Goal: Task Accomplishment & Management: Manage account settings

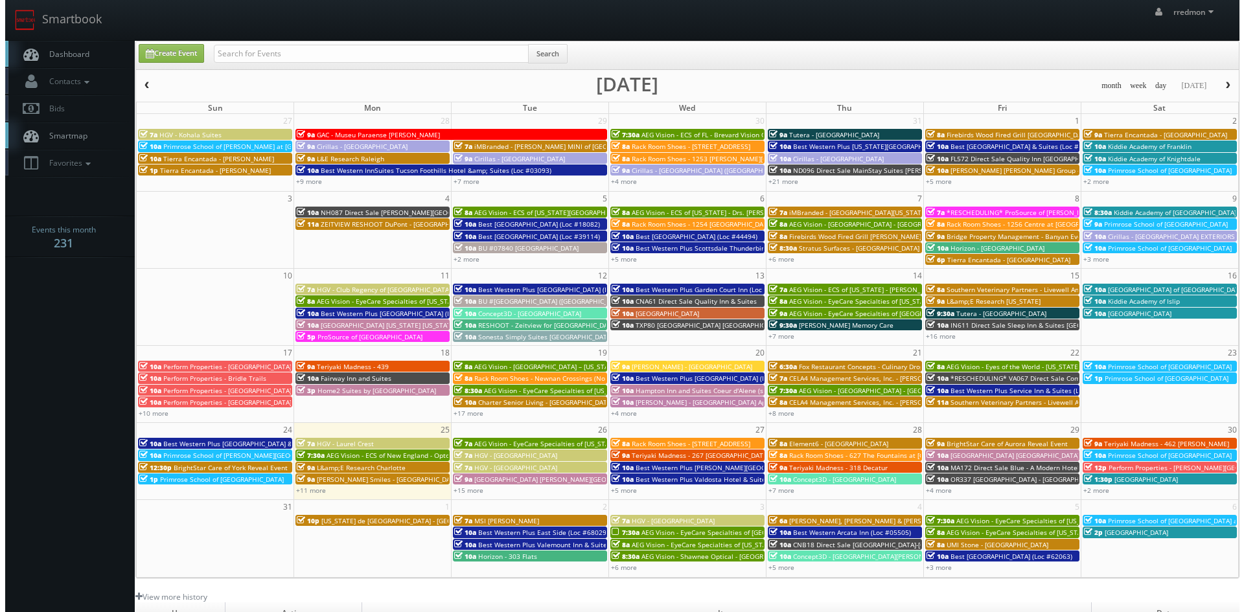
scroll to position [65, 0]
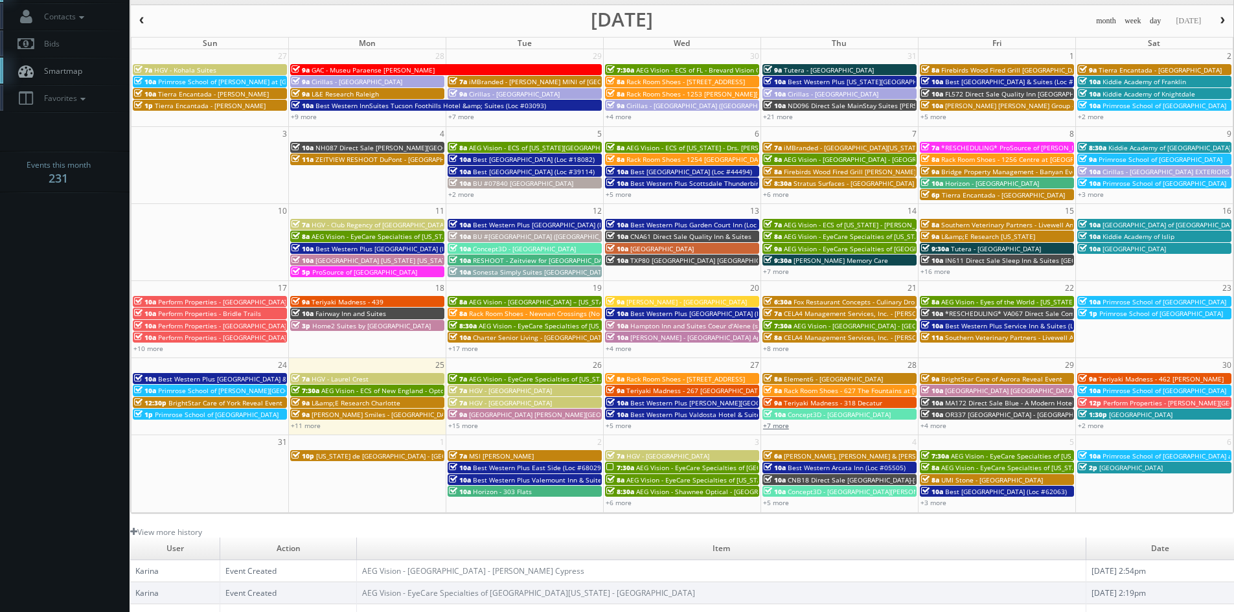
click at [773, 425] on link "+7 more" at bounding box center [776, 425] width 26 height 9
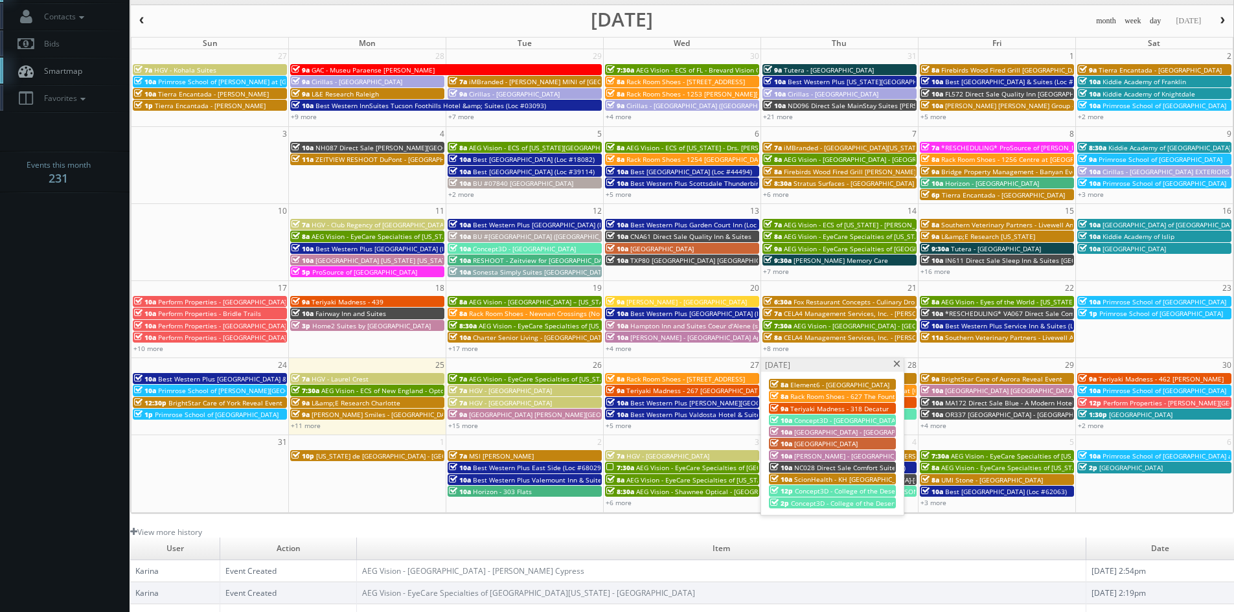
click at [898, 363] on span at bounding box center [897, 364] width 8 height 7
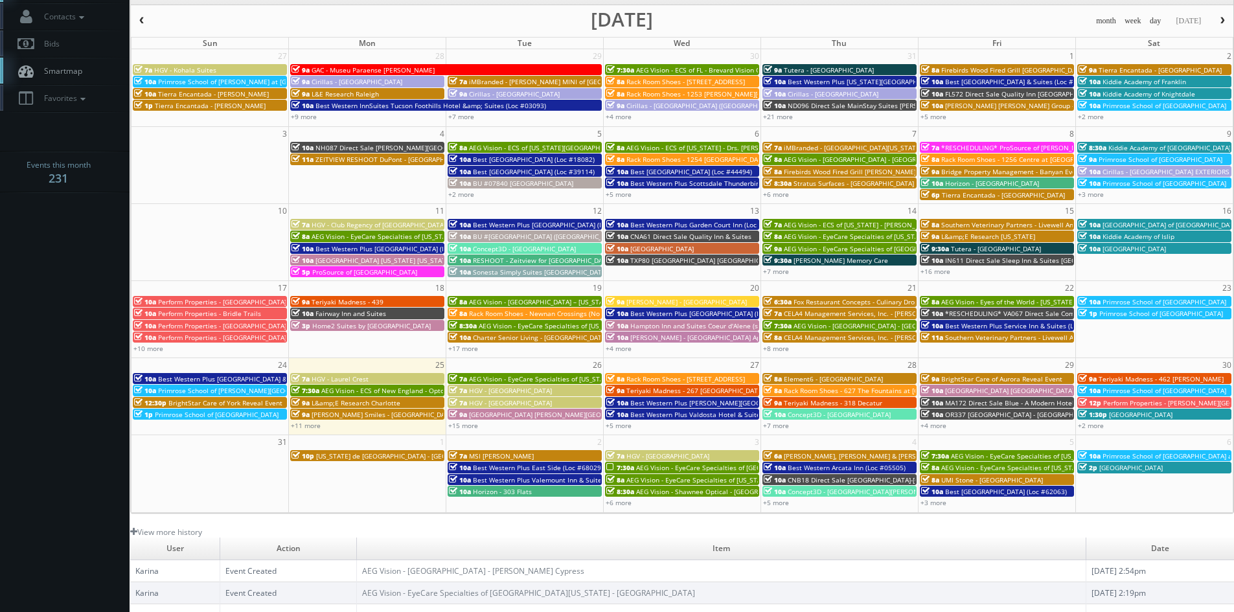
click at [656, 468] on span "AEG Vision - EyeCare Specialties of [GEOGRAPHIC_DATA][US_STATE] - [GEOGRAPHIC_D…" at bounding box center [774, 467] width 277 height 9
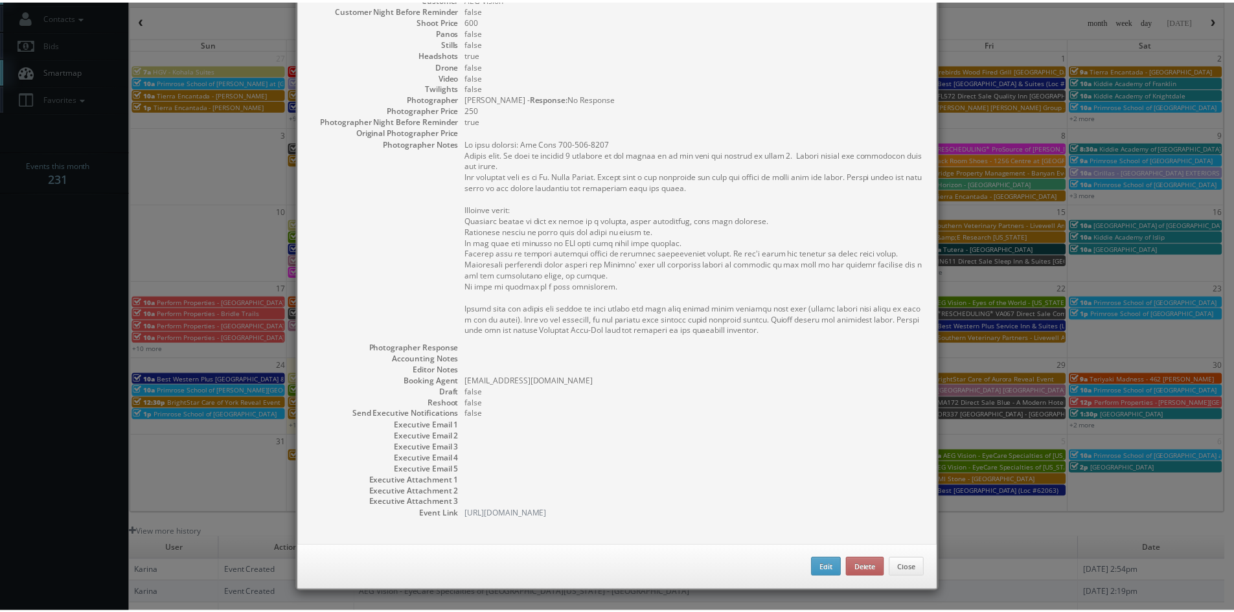
scroll to position [13, 0]
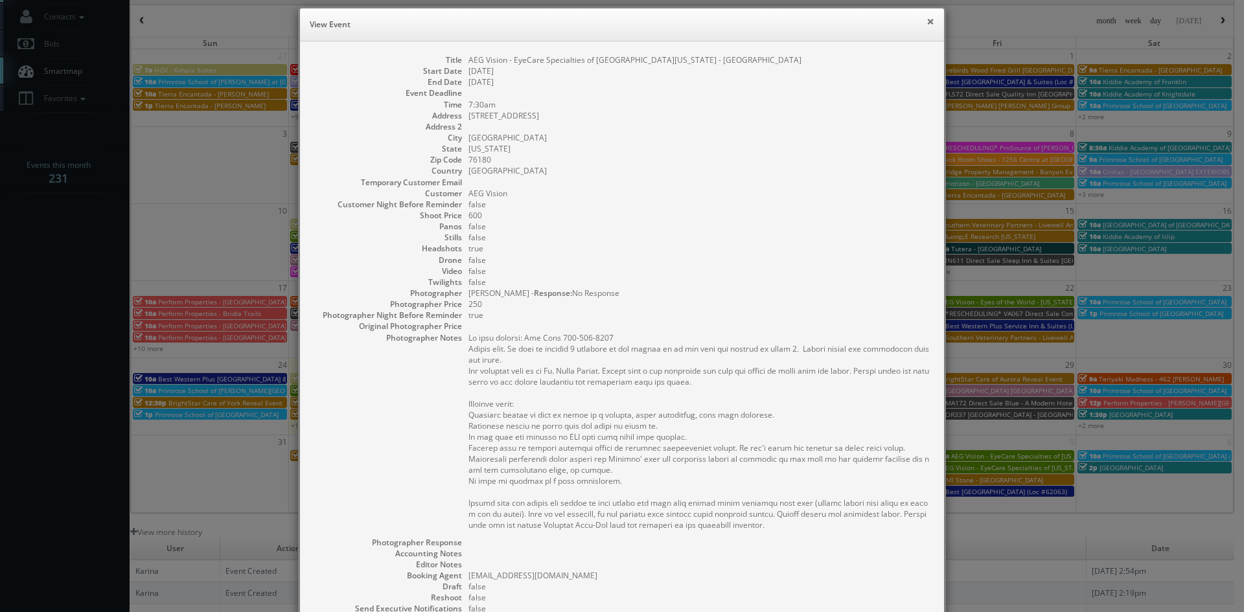
click at [926, 24] on button "×" at bounding box center [930, 21] width 8 height 9
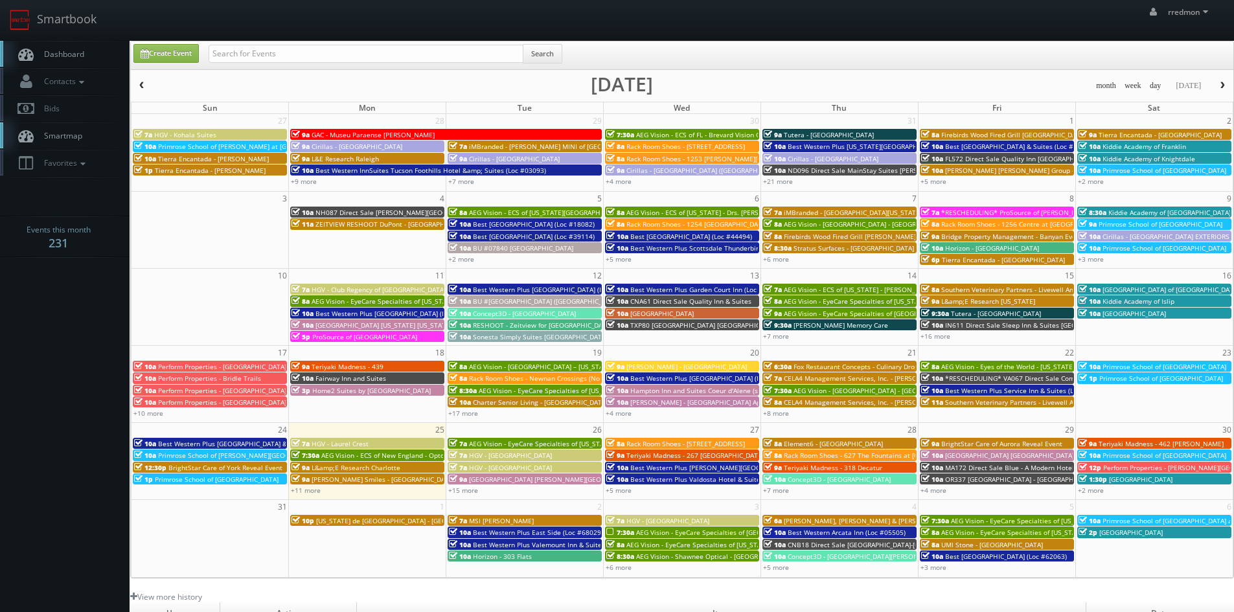
scroll to position [65, 0]
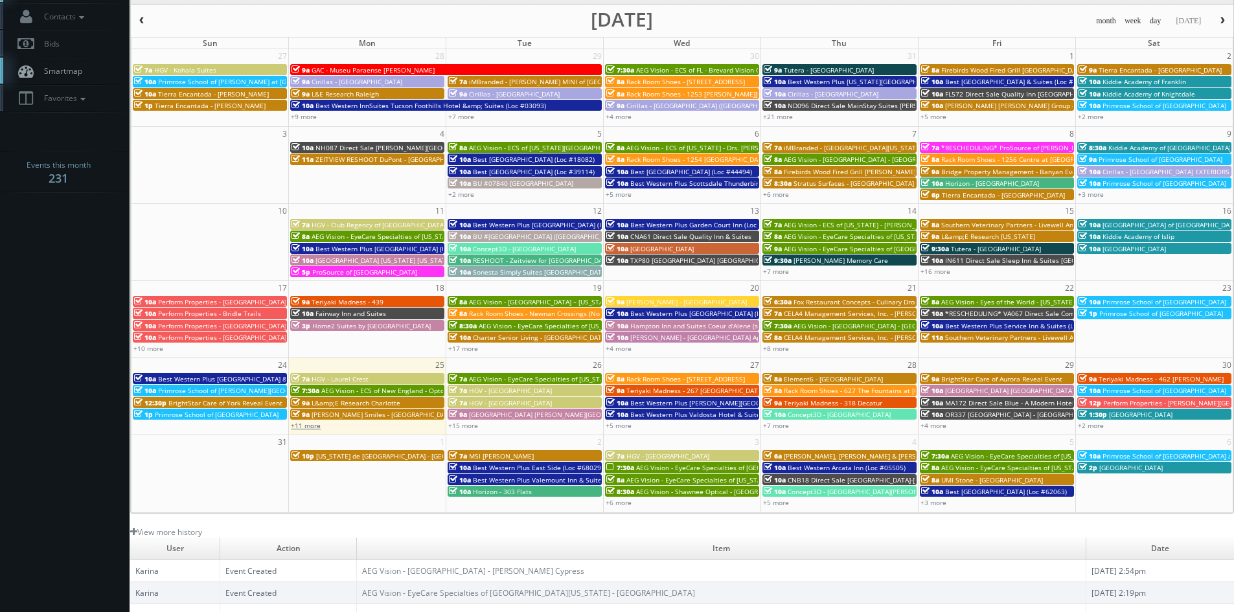
click at [313, 424] on link "+11 more" at bounding box center [306, 425] width 30 height 9
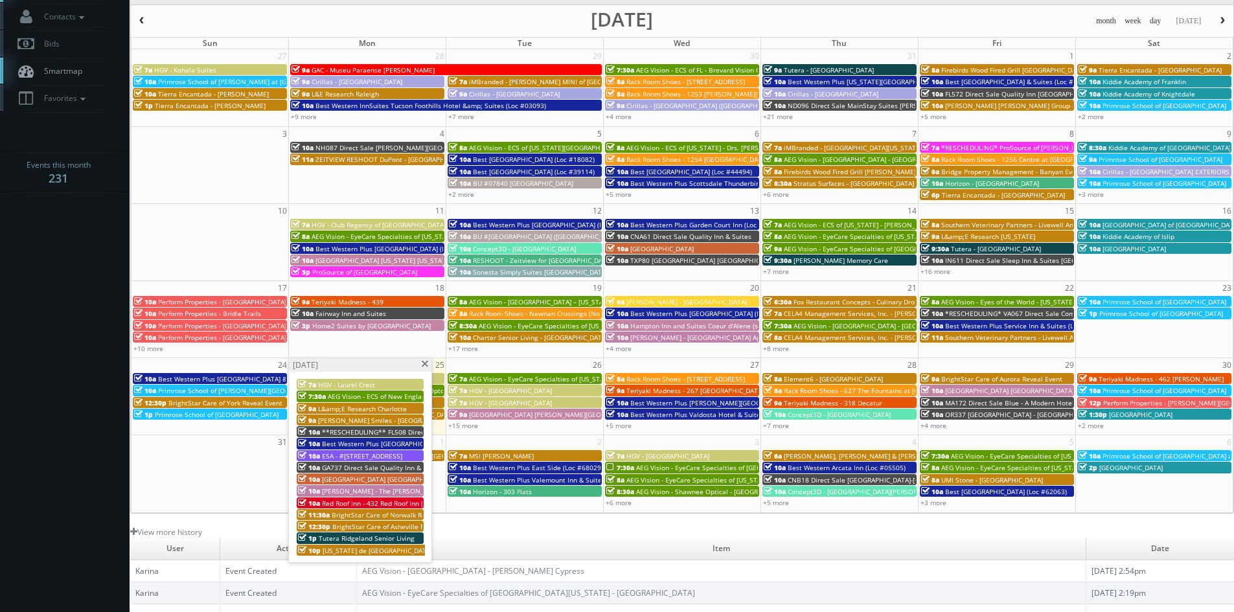
click at [421, 366] on span at bounding box center [424, 364] width 8 height 7
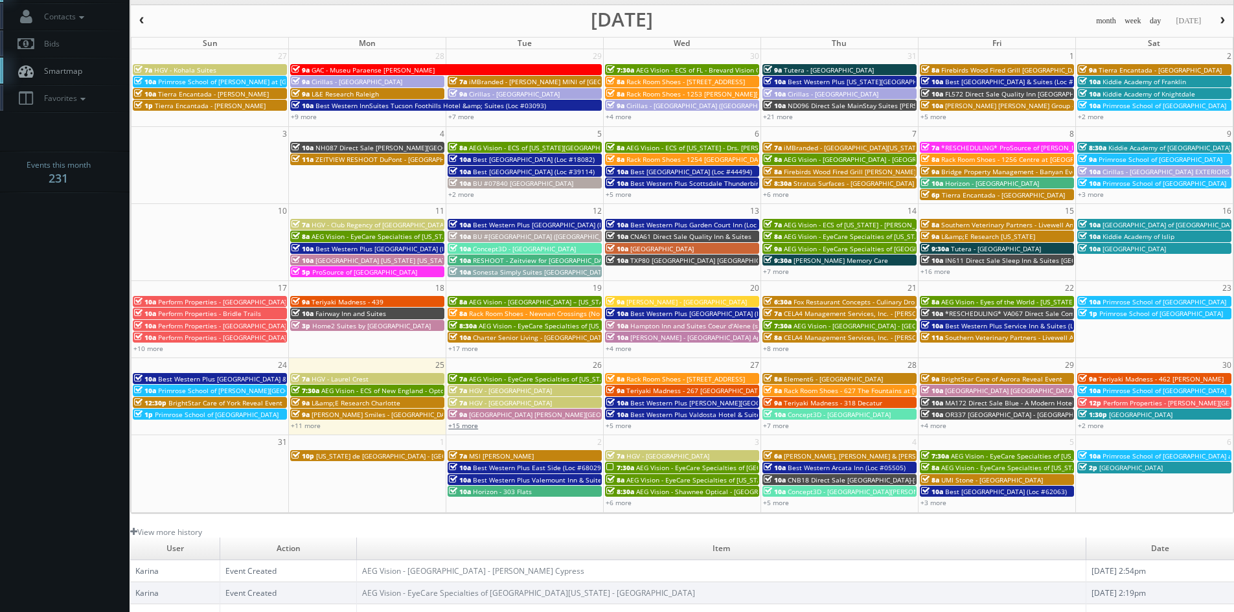
click at [467, 425] on link "+15 more" at bounding box center [463, 425] width 30 height 9
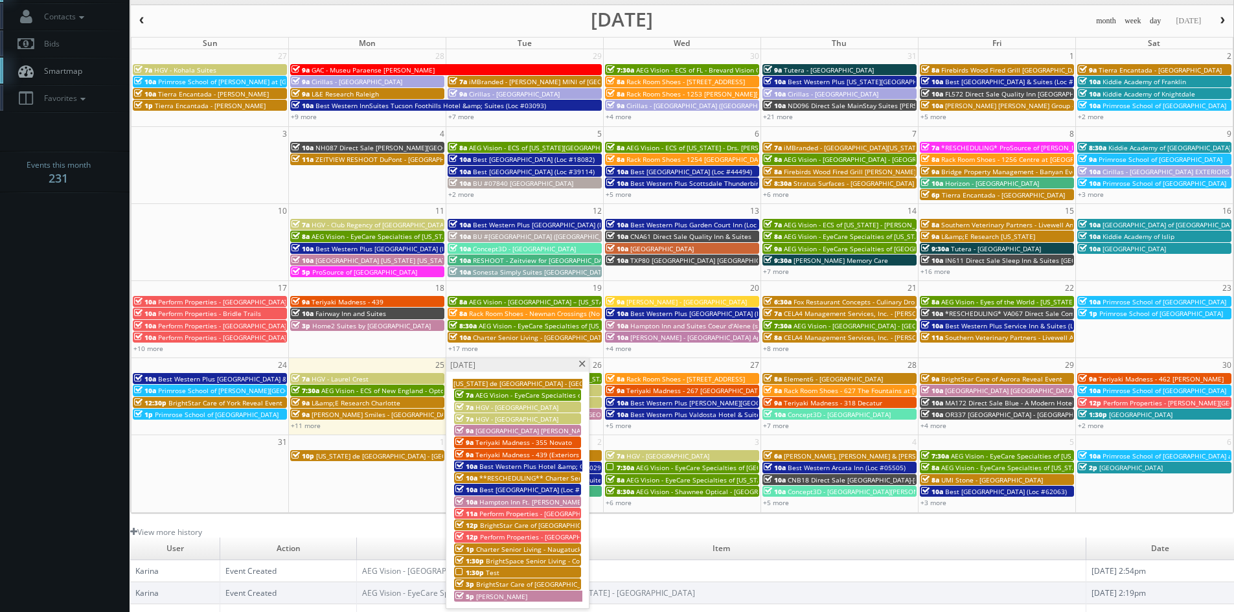
scroll to position [130, 0]
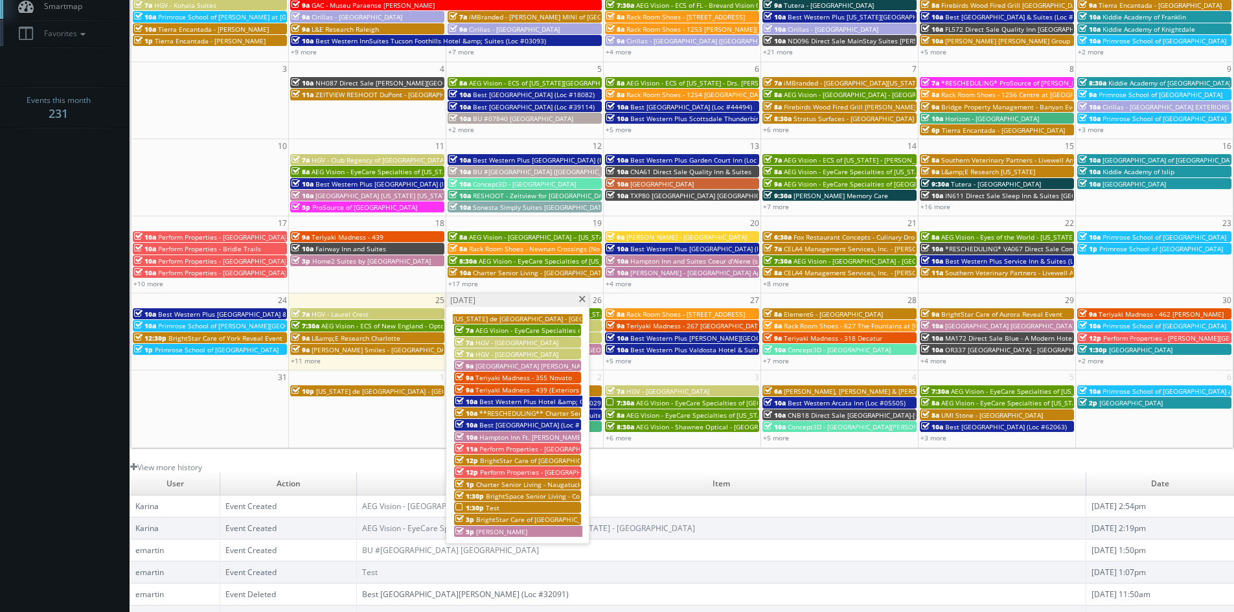
click at [493, 415] on span "**RESCHEDULING** Charter Senior Living - [GEOGRAPHIC_DATA]" at bounding box center [579, 413] width 201 height 9
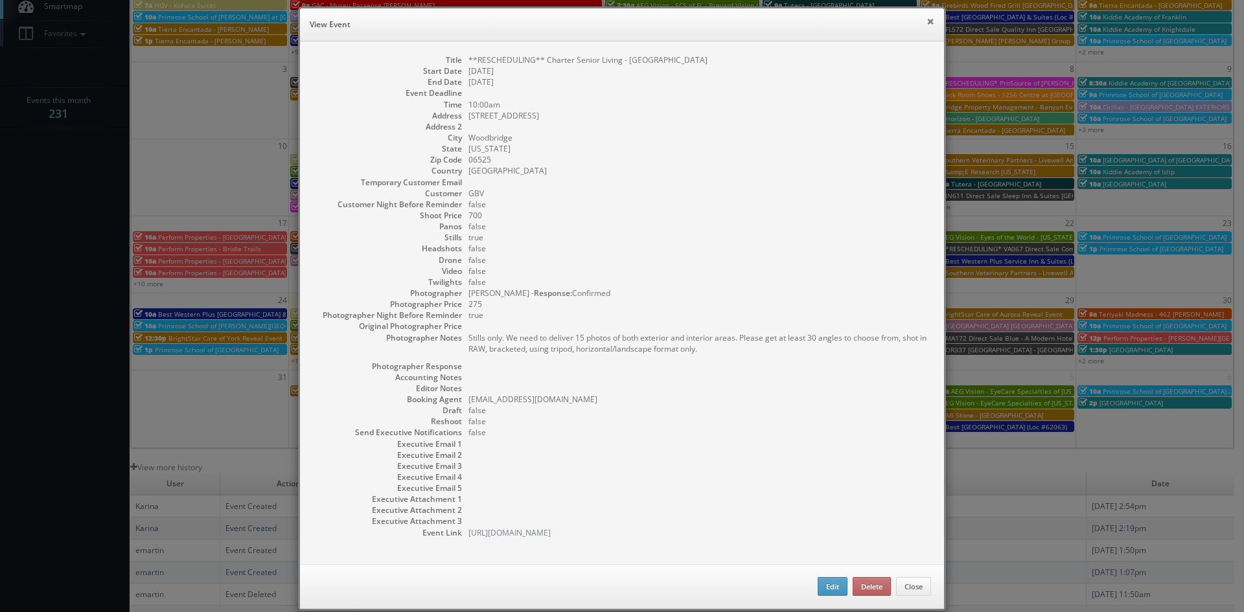
click at [926, 22] on button "×" at bounding box center [930, 21] width 8 height 9
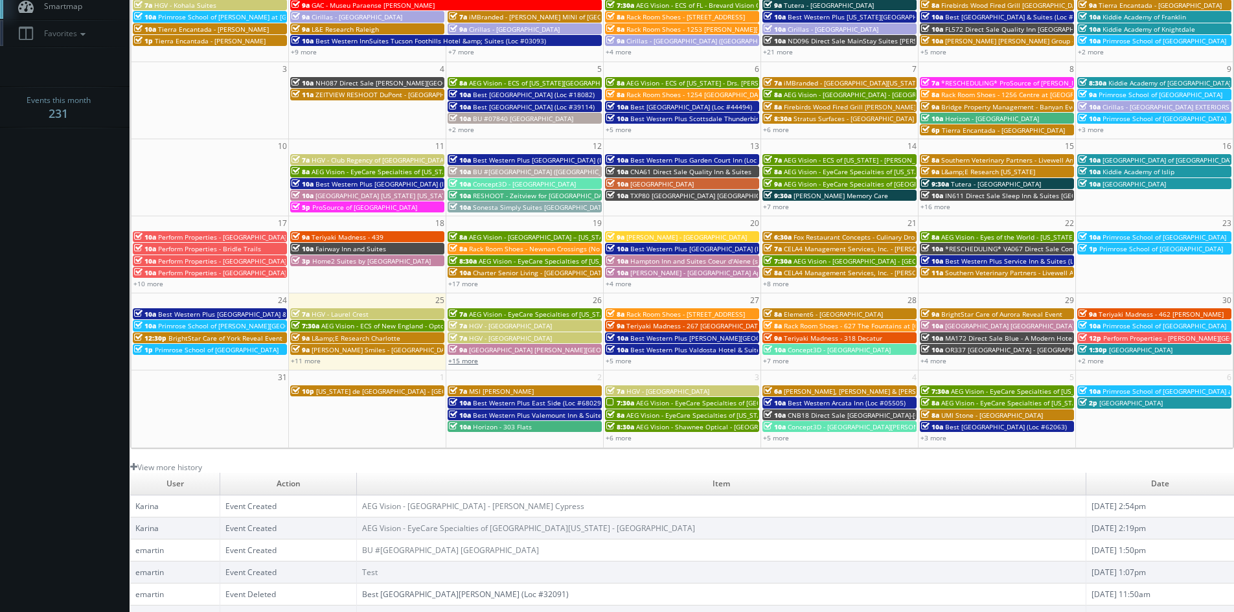
click at [467, 362] on link "+15 more" at bounding box center [463, 360] width 30 height 9
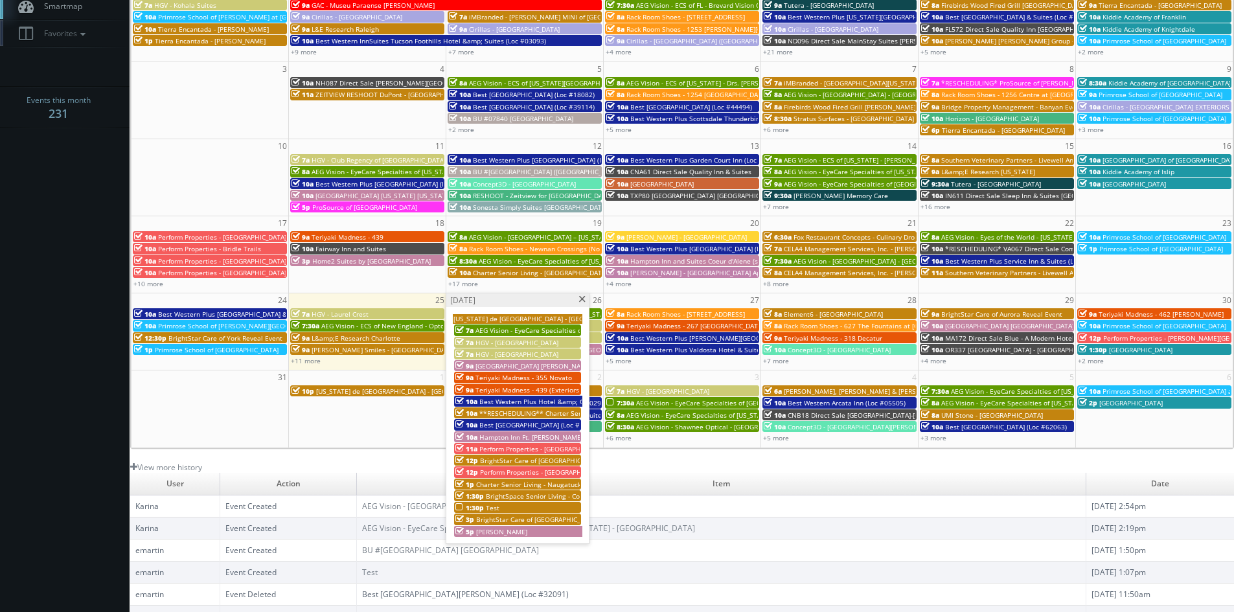
click at [532, 482] on span "Charter Senior Living - Naugatuck" at bounding box center [528, 484] width 105 height 9
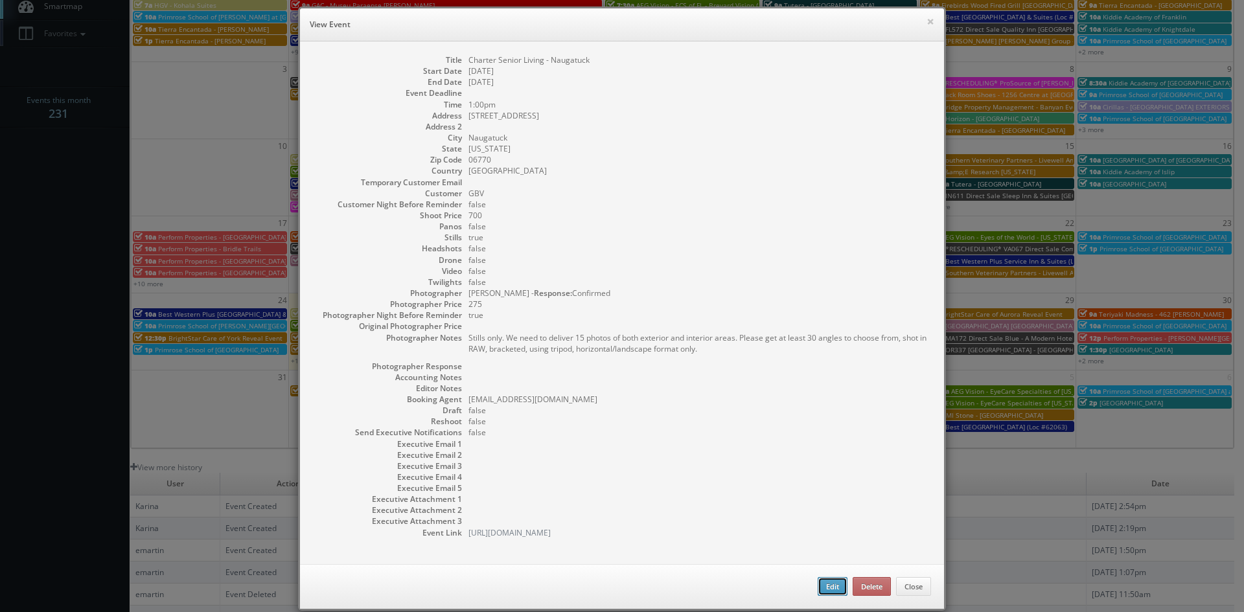
click at [833, 589] on button "Edit" at bounding box center [832, 586] width 30 height 19
type input "Charter Senior Living - Naugatuck"
type input "[STREET_ADDRESS]"
type input "Naugatuck"
type input "06770"
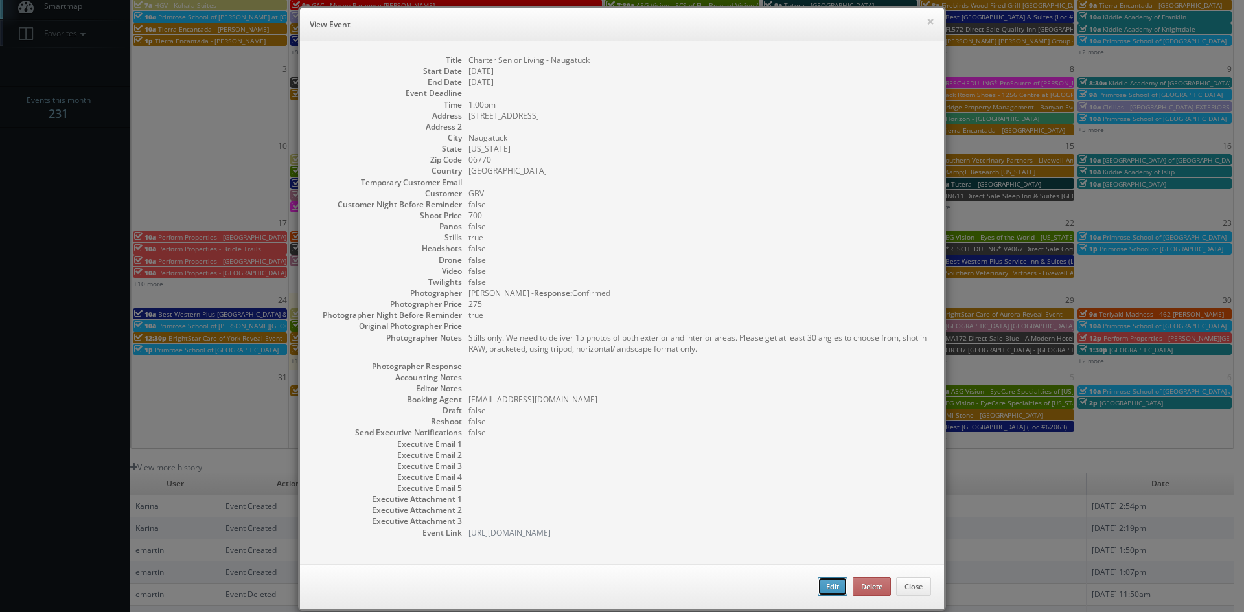
type input "700"
checkbox input "true"
type input "[DATE]"
type input "1:00pm"
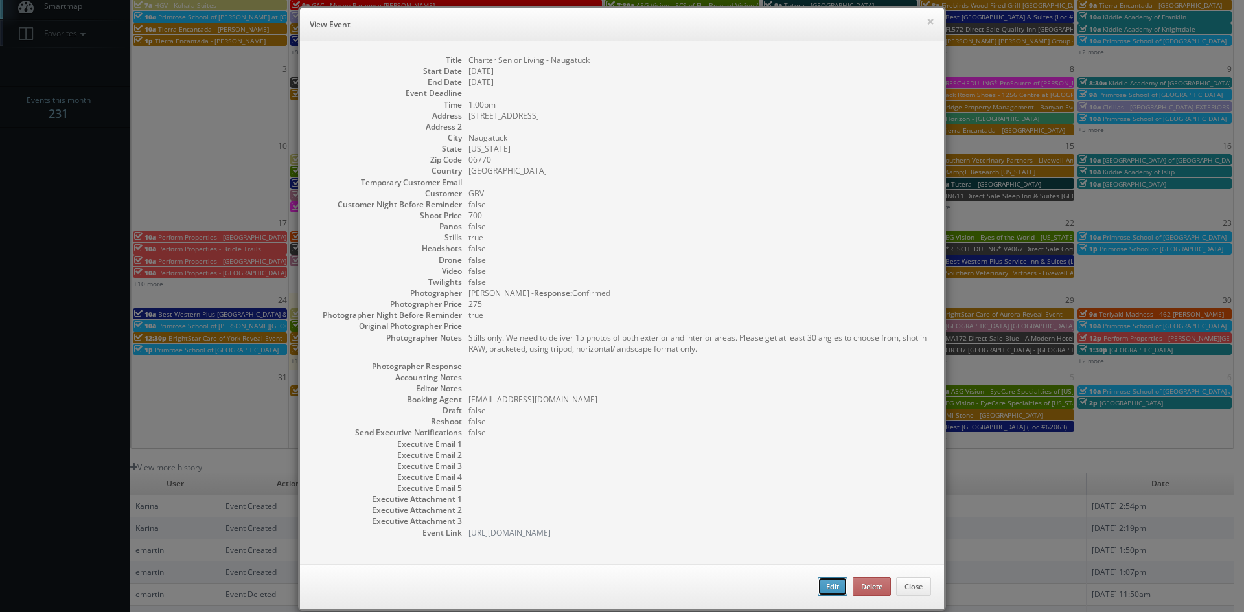
checkbox input "true"
type textarea "Stills only. We need to deliver 15 photos of both exterior and interior areas. …"
select select "[US_STATE]"
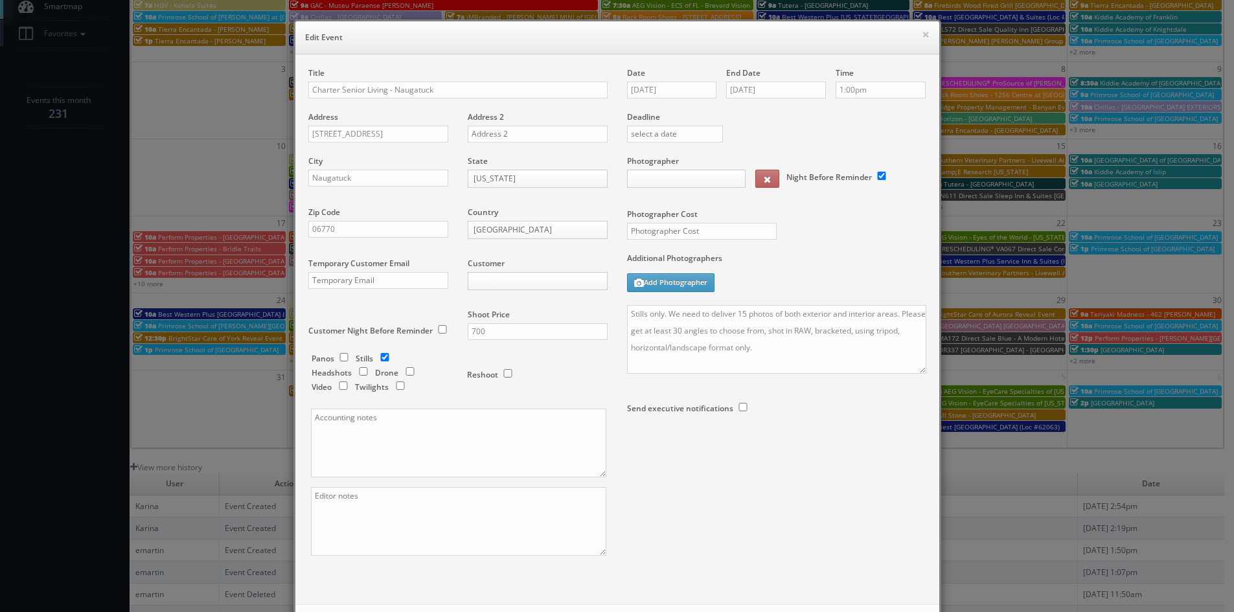
type input "700"
type input "275"
select select "[EMAIL_ADDRESS][DOMAIN_NAME]"
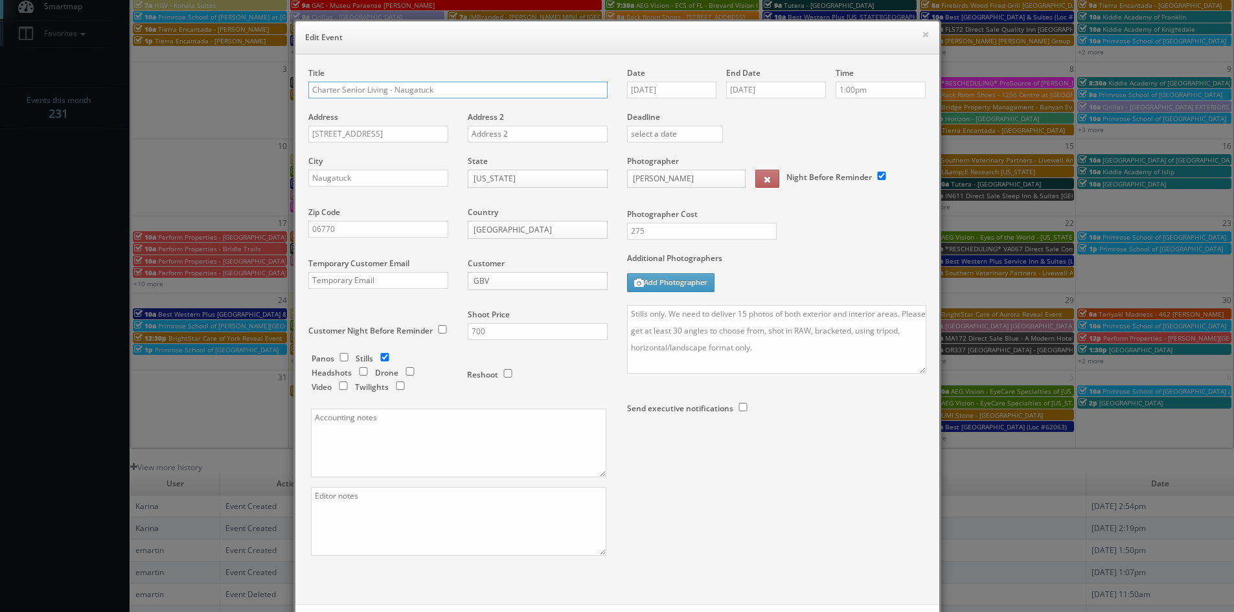
click at [308, 91] on input "Charter Senior Living - Naugatuck" at bounding box center [457, 90] width 299 height 17
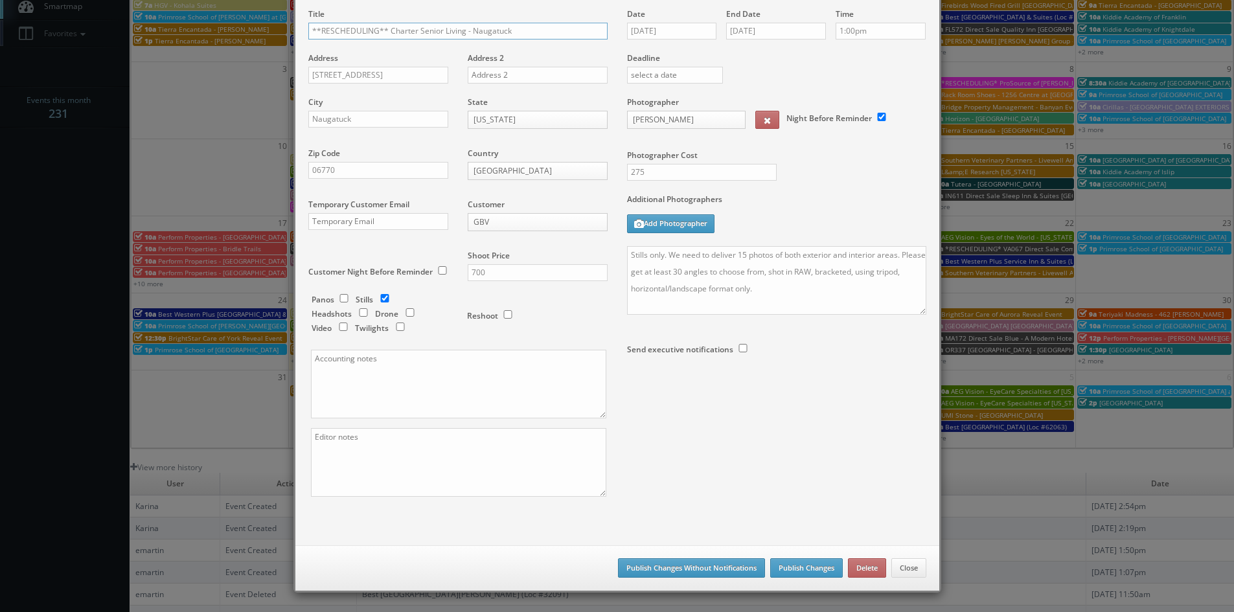
type input "**RESCHEDULING** Charter Senior Living - Naugatuck"
click at [726, 571] on button "Publish Changes Without Notifications" at bounding box center [691, 567] width 147 height 19
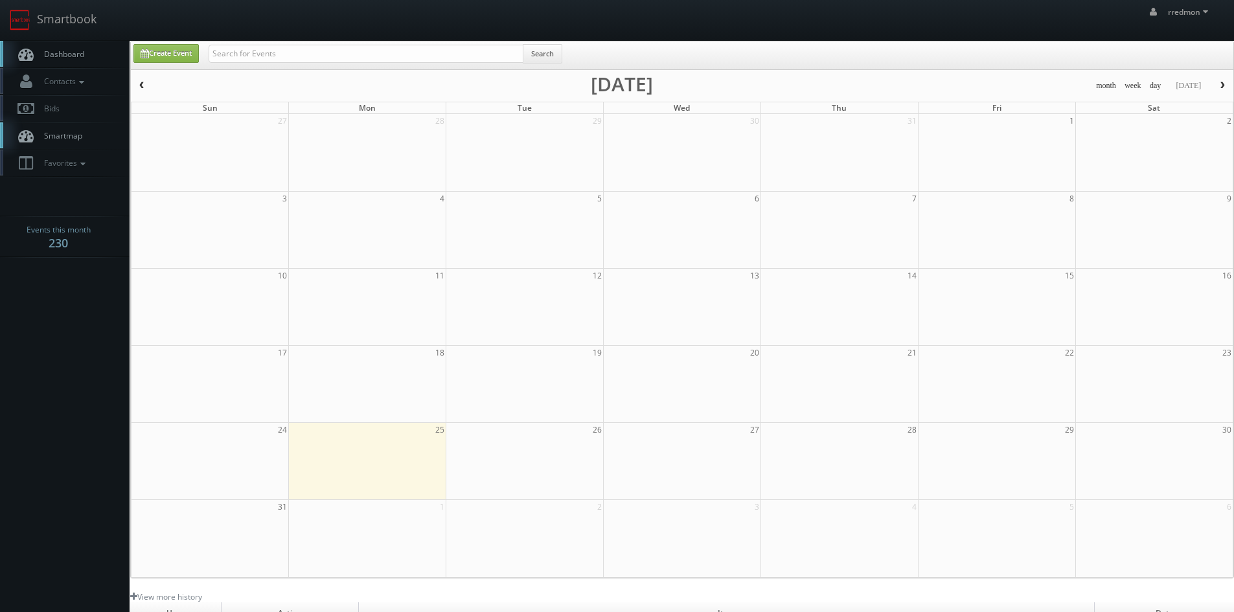
scroll to position [130, 0]
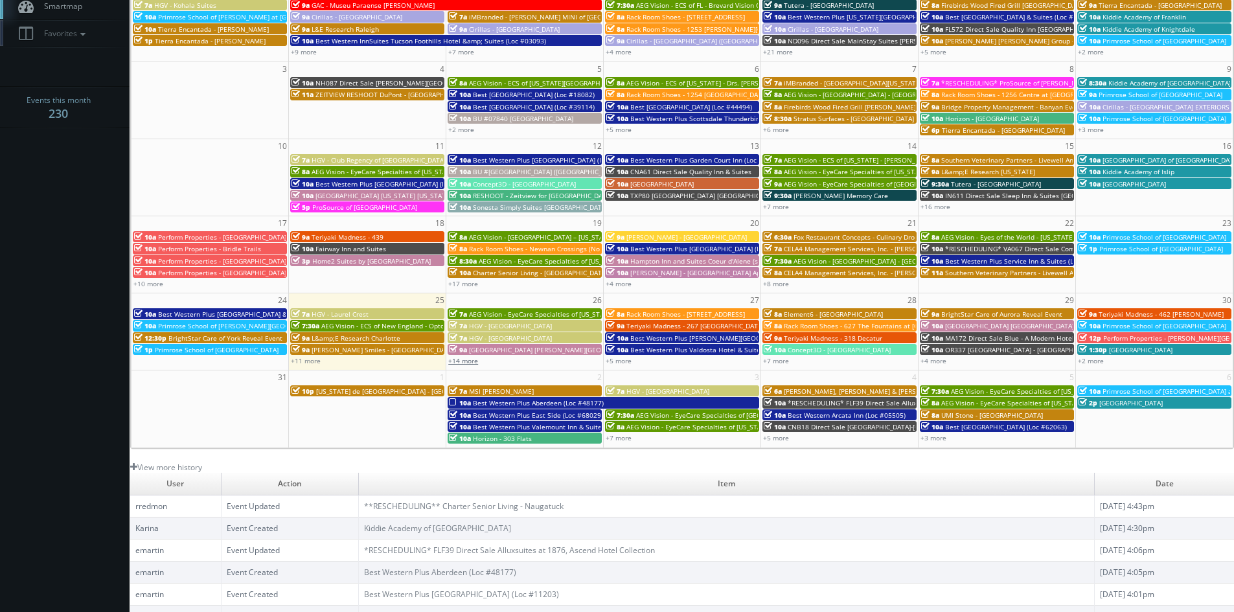
click at [470, 361] on link "+14 more" at bounding box center [463, 360] width 30 height 9
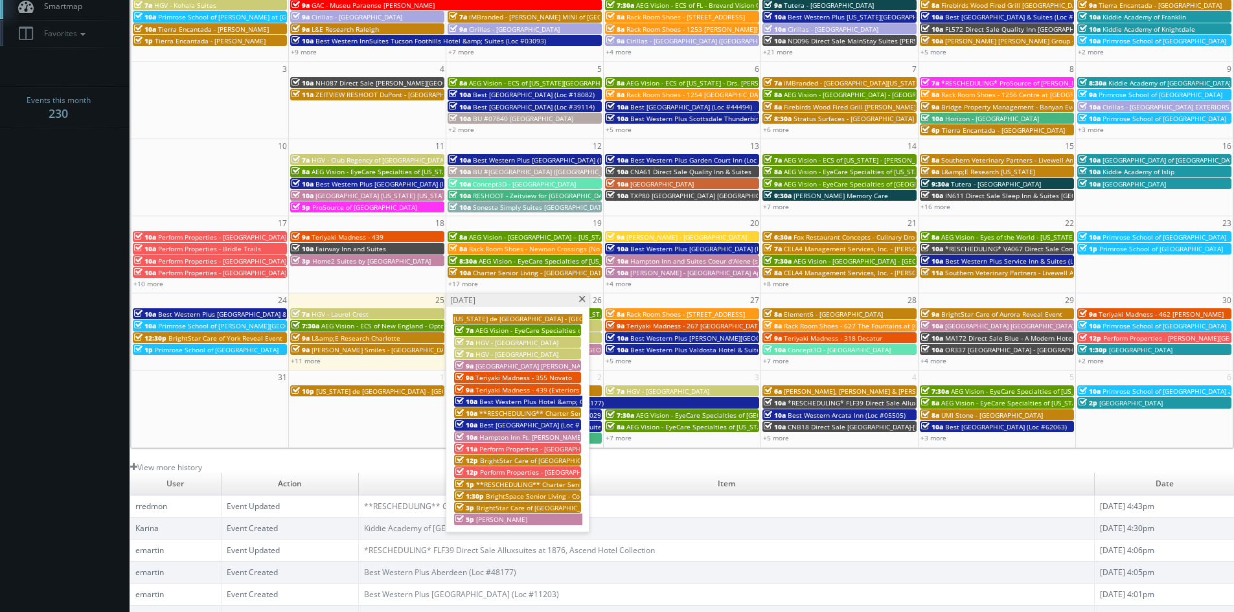
click at [565, 409] on span "**RESCHEDULING** Charter Senior Living - [GEOGRAPHIC_DATA]" at bounding box center [579, 413] width 201 height 9
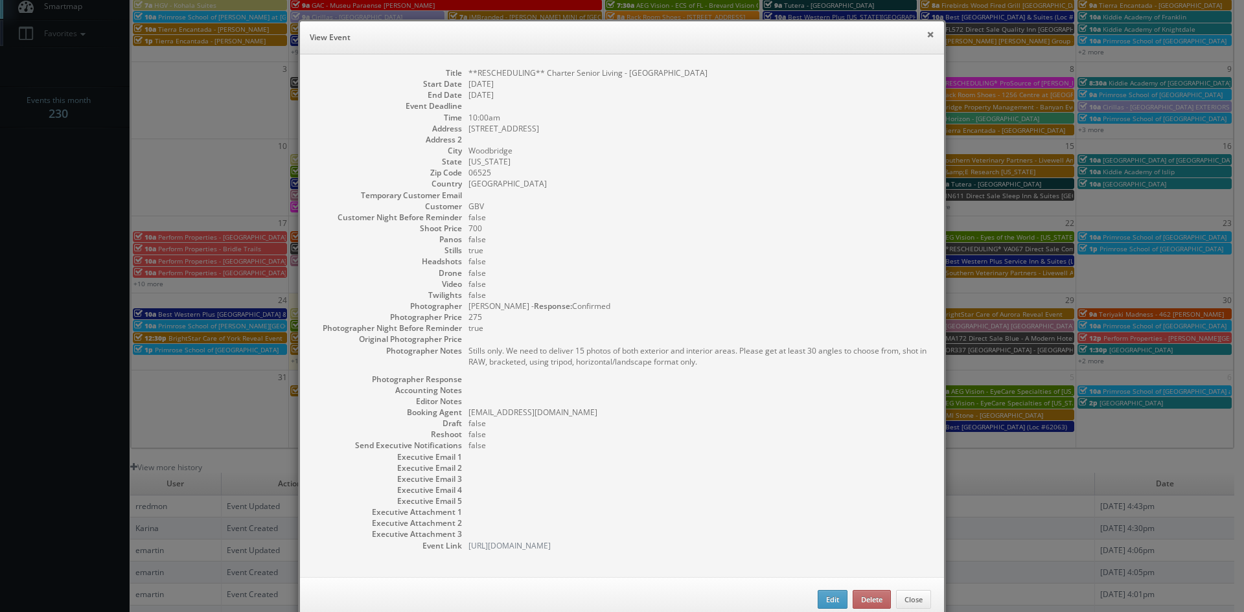
click at [926, 36] on button "×" at bounding box center [930, 34] width 8 height 9
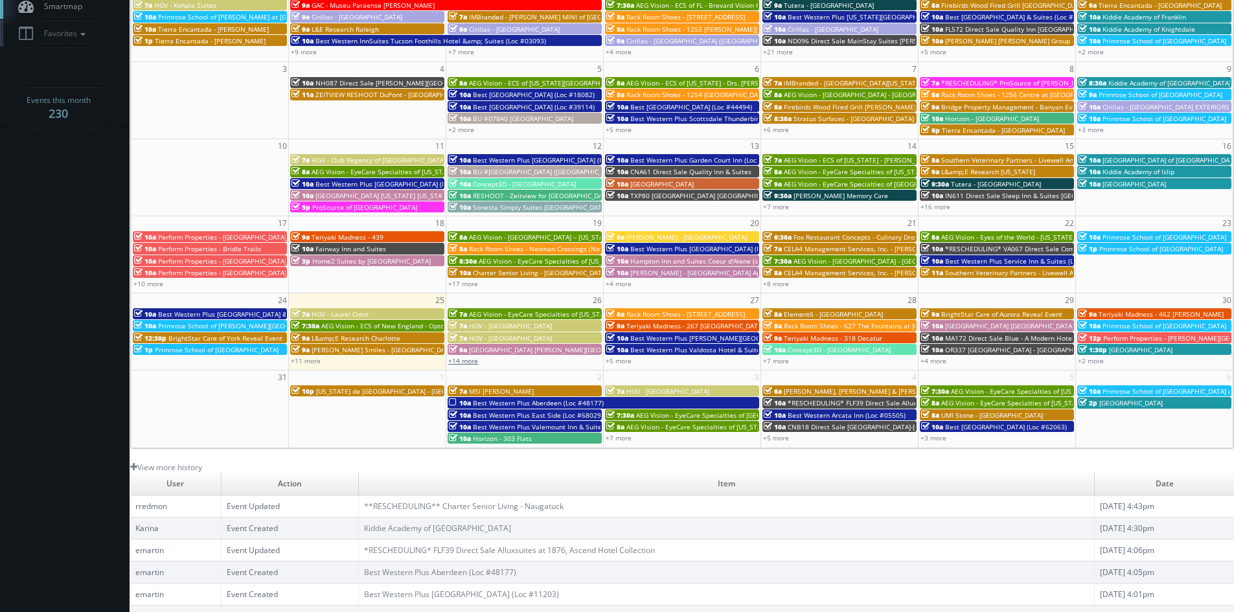
click at [472, 363] on link "+14 more" at bounding box center [463, 360] width 30 height 9
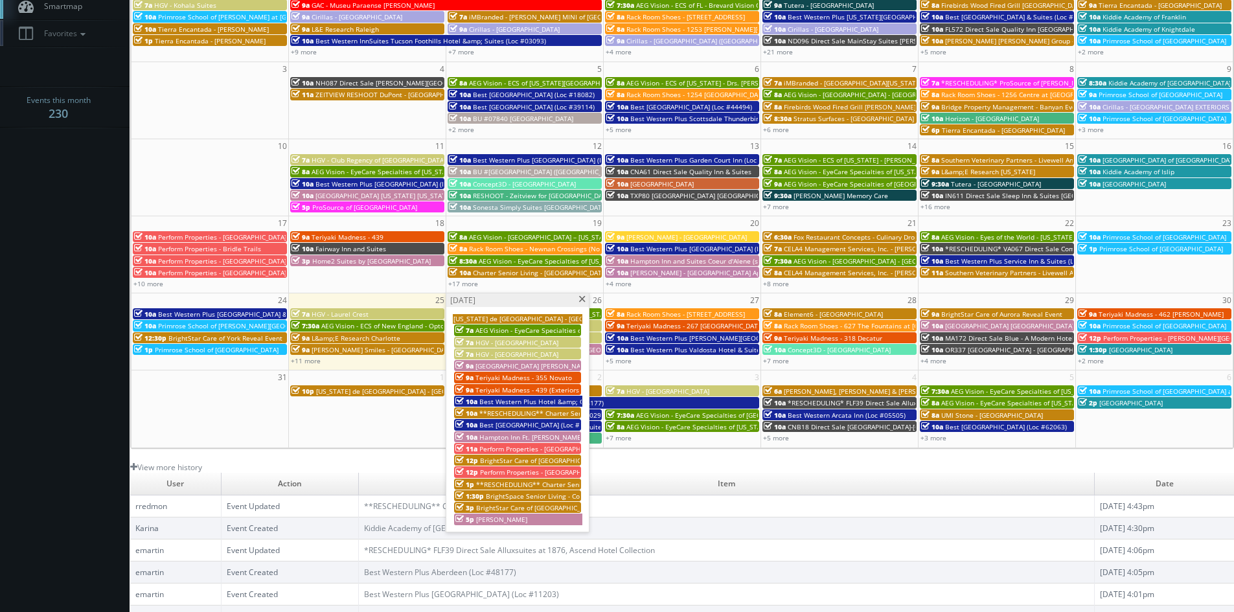
click at [556, 387] on span "Teriyaki Madness - 439 (Exteriors and Tour)" at bounding box center [542, 389] width 135 height 9
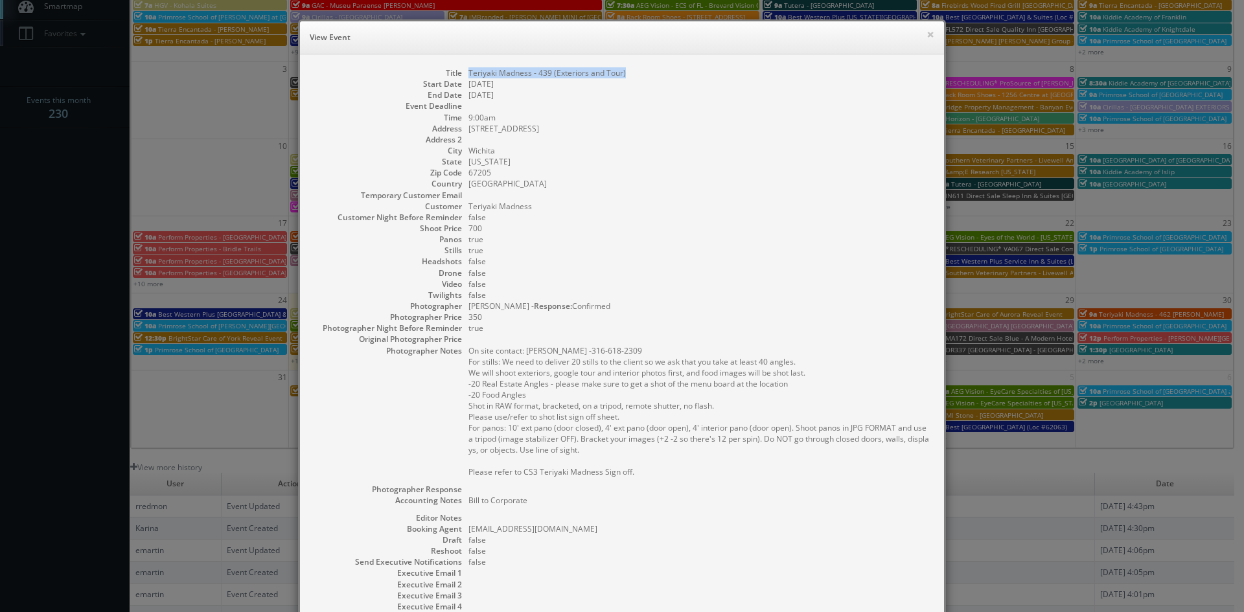
drag, startPoint x: 629, startPoint y: 74, endPoint x: 464, endPoint y: 73, distance: 165.2
click at [468, 73] on dd "Teriyaki Madness - 439 (Exteriors and Tour)" at bounding box center [699, 72] width 462 height 11
copy dd "Teriyaki Madness - 439 (Exteriors and Tour)"
click at [926, 36] on button "×" at bounding box center [930, 34] width 8 height 9
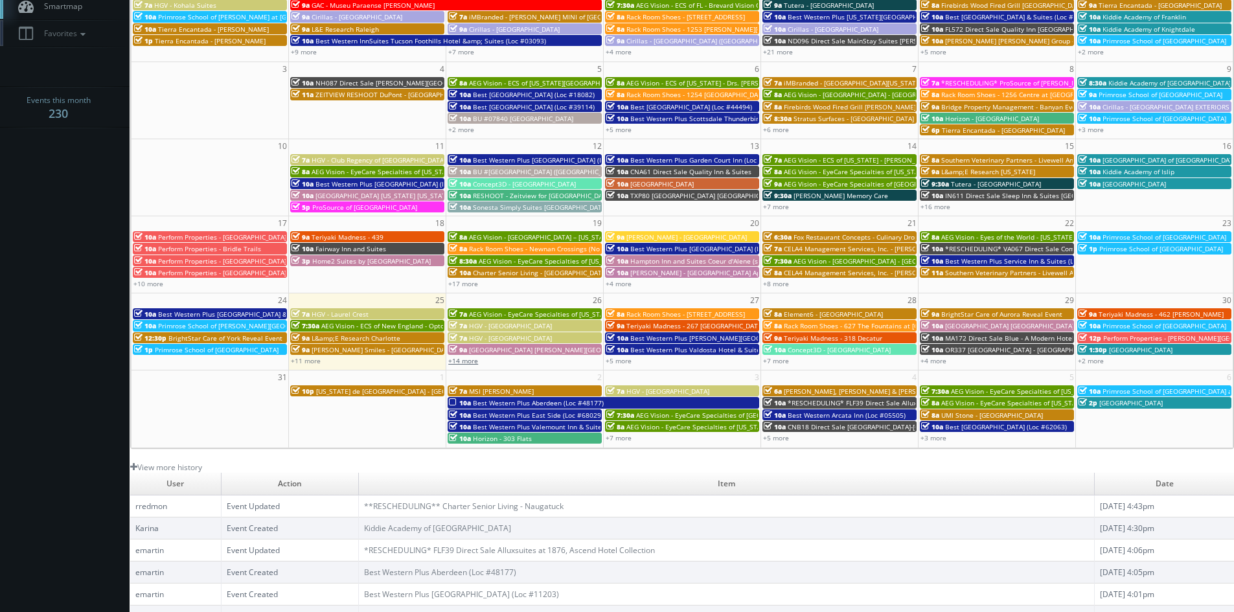
click at [474, 361] on link "+14 more" at bounding box center [463, 360] width 30 height 9
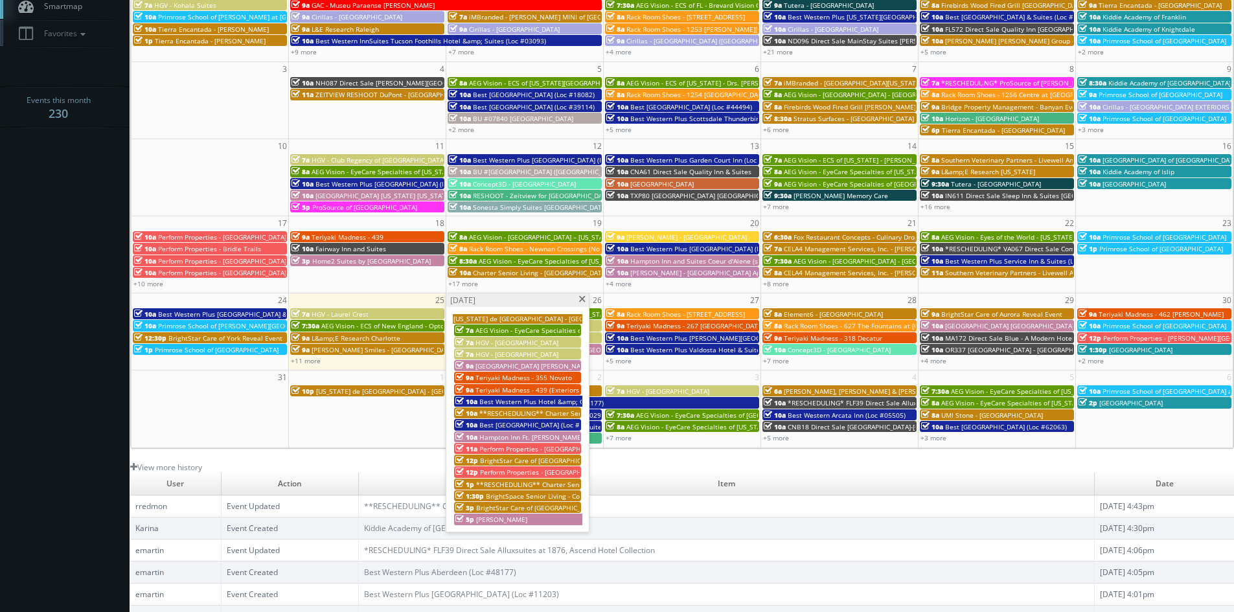
click at [562, 457] on span "BrightStar Care of [GEOGRAPHIC_DATA]/[GEOGRAPHIC_DATA][PERSON_NAME] Reveal Event" at bounding box center [620, 460] width 281 height 9
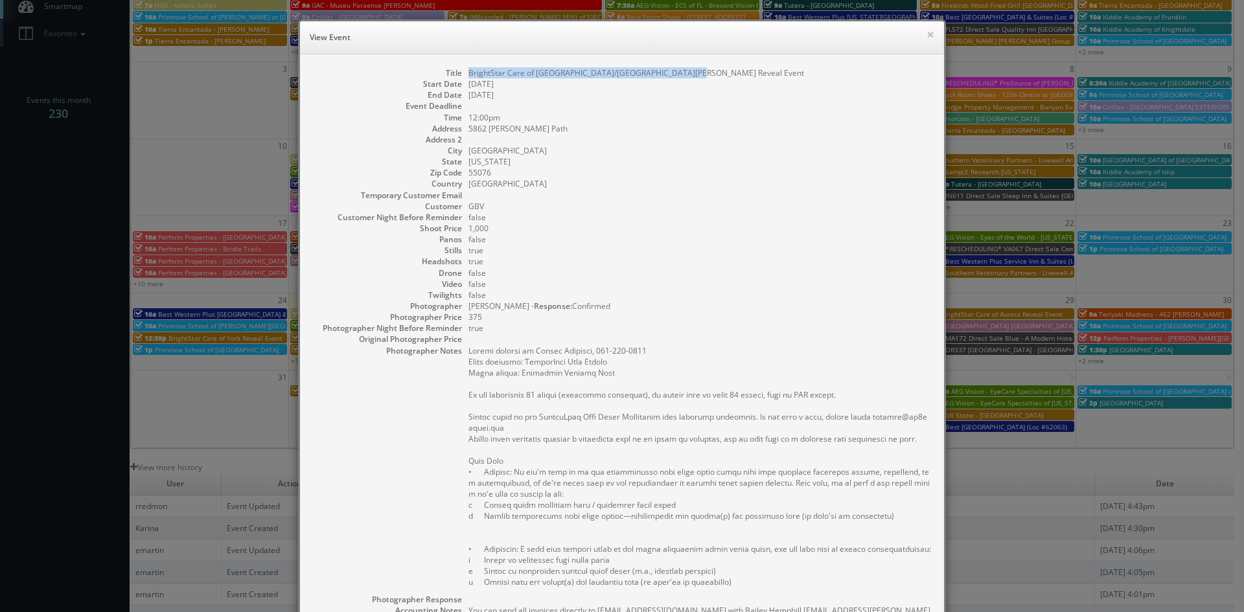
drag, startPoint x: 672, startPoint y: 76, endPoint x: 464, endPoint y: 76, distance: 207.9
click at [468, 76] on dd "BrightStar Care of [GEOGRAPHIC_DATA]/[GEOGRAPHIC_DATA][PERSON_NAME] Reveal Event" at bounding box center [699, 72] width 462 height 11
copy dd "BrightStar Care of [GEOGRAPHIC_DATA]/[GEOGRAPHIC_DATA][PERSON_NAME] Reveal Event"
click at [926, 32] on button "×" at bounding box center [930, 34] width 8 height 9
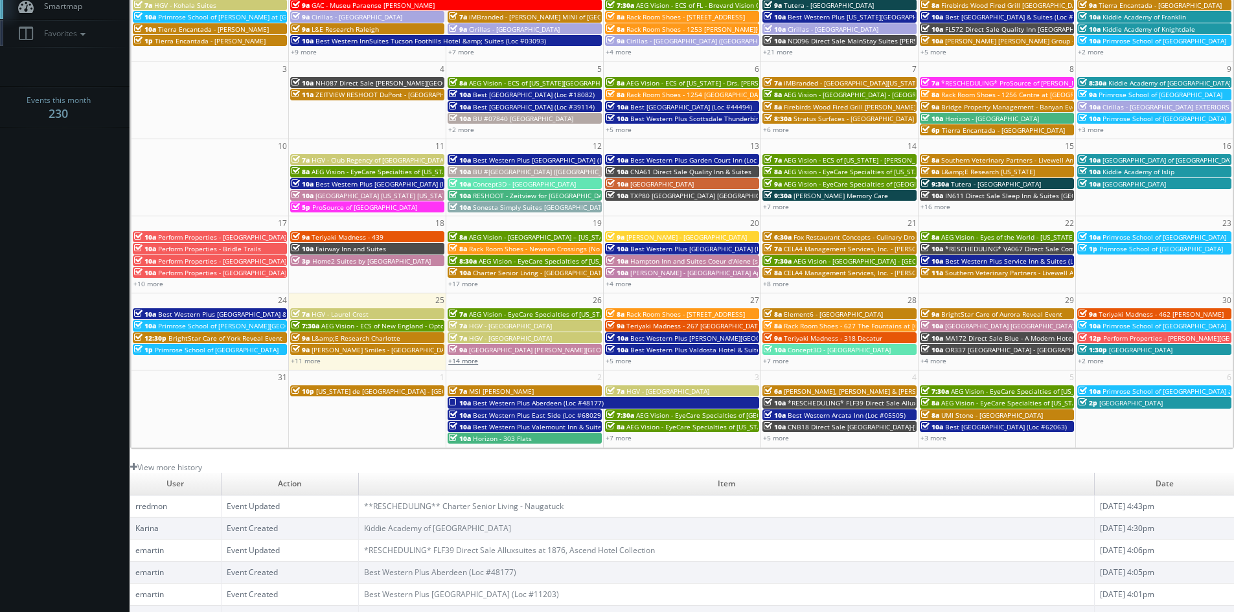
click at [477, 359] on link "+14 more" at bounding box center [463, 360] width 30 height 9
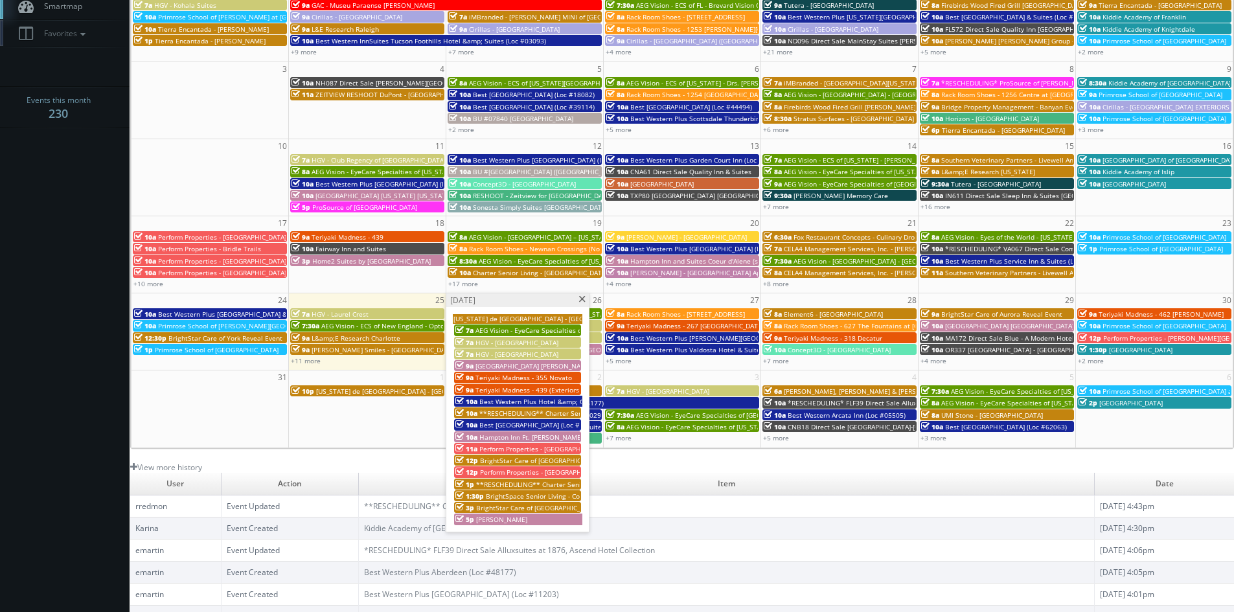
click at [540, 469] on span "Perform Properties - [GEOGRAPHIC_DATA]" at bounding box center [544, 472] width 128 height 9
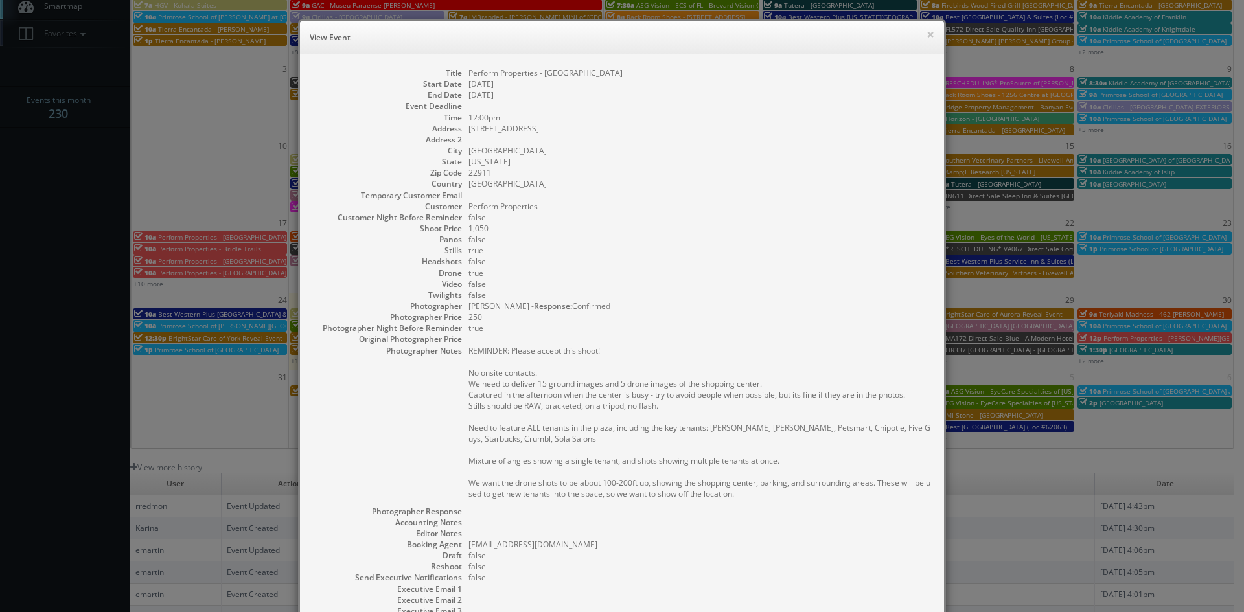
drag, startPoint x: 630, startPoint y: 74, endPoint x: 464, endPoint y: 74, distance: 165.2
click at [468, 74] on dd "Perform Properties - [GEOGRAPHIC_DATA]" at bounding box center [699, 72] width 462 height 11
copy dd "Perform Properties - [GEOGRAPHIC_DATA]"
click at [926, 34] on button "×" at bounding box center [930, 34] width 8 height 9
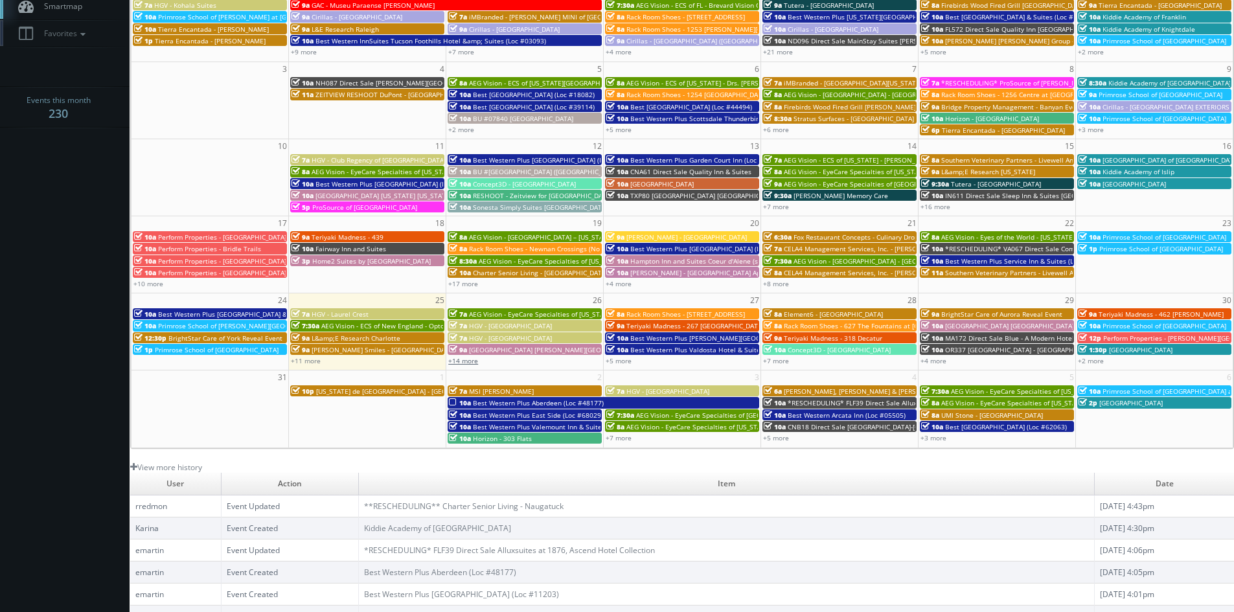
click at [473, 358] on link "+14 more" at bounding box center [463, 360] width 30 height 9
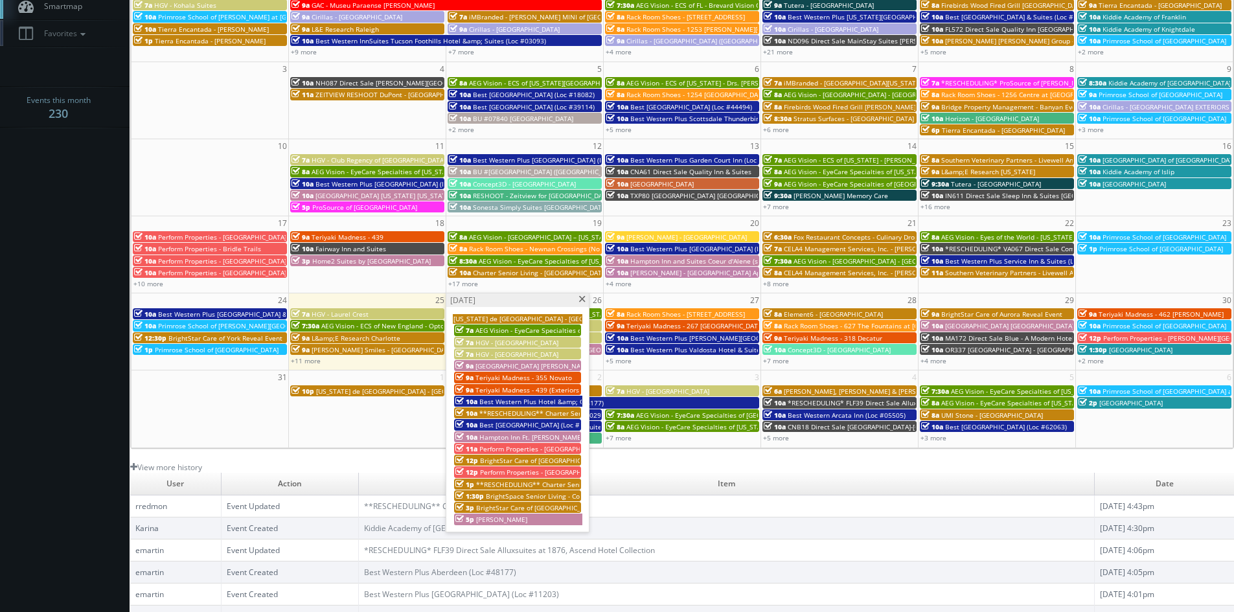
click at [545, 494] on span "BrightSpace Senior Living - Covenant [PERSON_NAME]" at bounding box center [570, 496] width 168 height 9
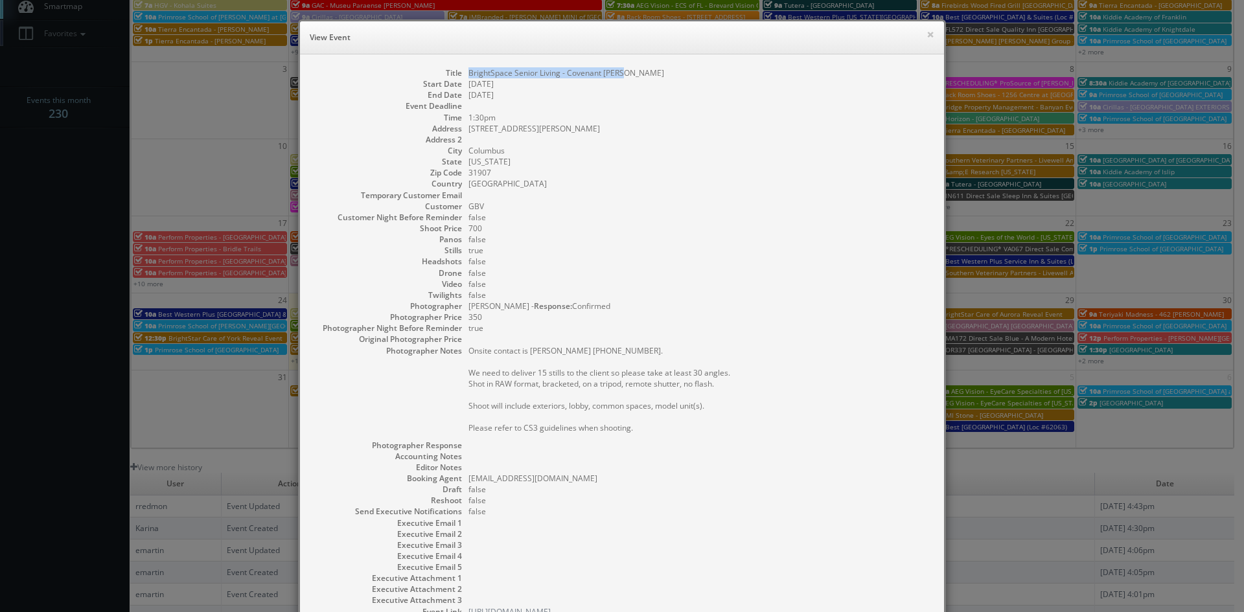
drag, startPoint x: 639, startPoint y: 74, endPoint x: 464, endPoint y: 70, distance: 174.3
click at [468, 70] on dd "BrightSpace Senior Living - Covenant [PERSON_NAME]" at bounding box center [699, 72] width 462 height 11
copy dd "BrightSpace Senior Living - Covenant [PERSON_NAME]"
click at [929, 37] on button "×" at bounding box center [930, 34] width 8 height 9
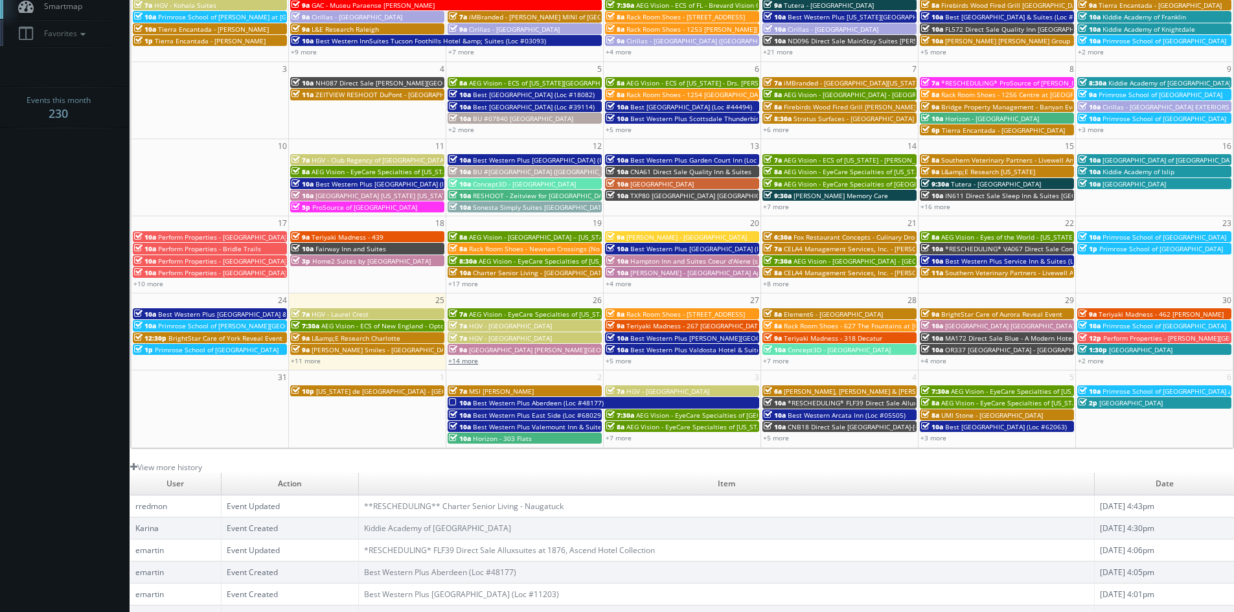
click at [472, 360] on link "+14 more" at bounding box center [463, 360] width 30 height 9
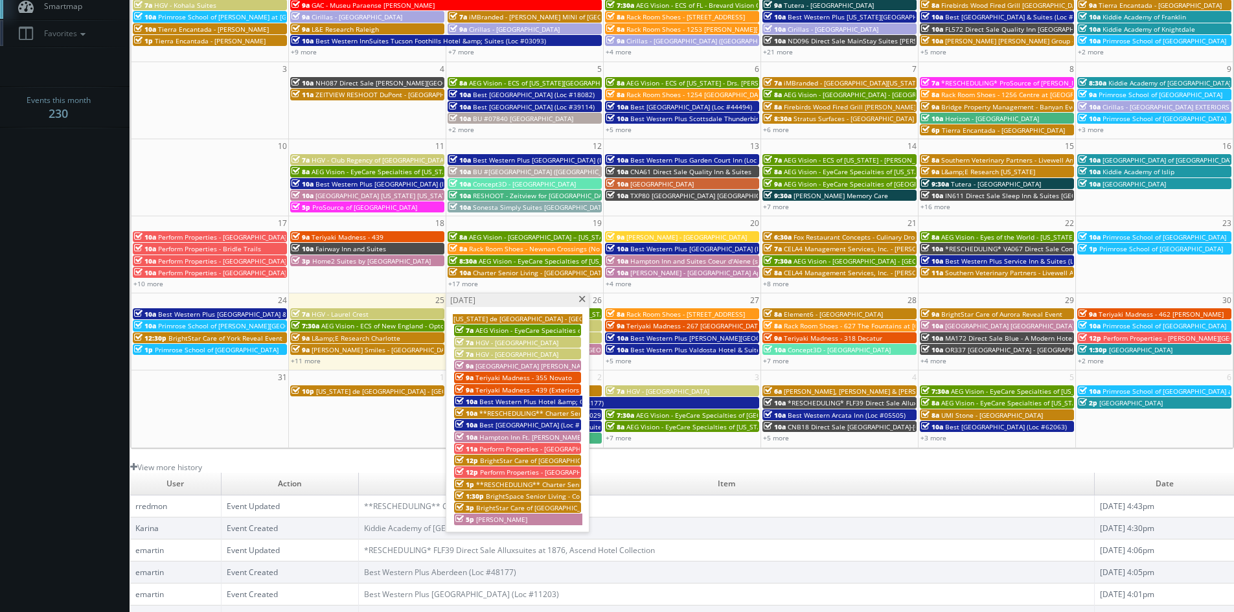
click at [562, 507] on span "BrightStar Care of [GEOGRAPHIC_DATA]/[GEOGRAPHIC_DATA] Reveal Event" at bounding box center [591, 507] width 230 height 9
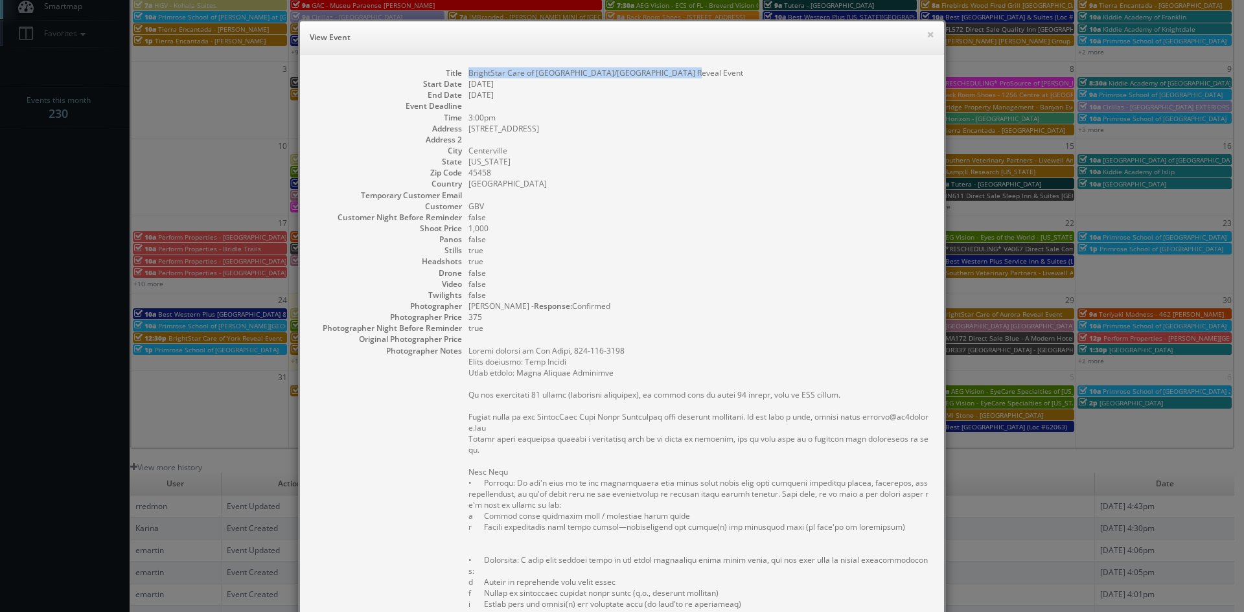
drag, startPoint x: 673, startPoint y: 69, endPoint x: 462, endPoint y: 67, distance: 210.5
click at [462, 67] on dl "Title BrightStar Care of Centerville/South Dayton Reveal Event Start Date 08/26…" at bounding box center [622, 439] width 618 height 744
copy dd "BrightStar Care of [GEOGRAPHIC_DATA]/[GEOGRAPHIC_DATA] Reveal Event"
click at [926, 34] on button "×" at bounding box center [930, 34] width 8 height 9
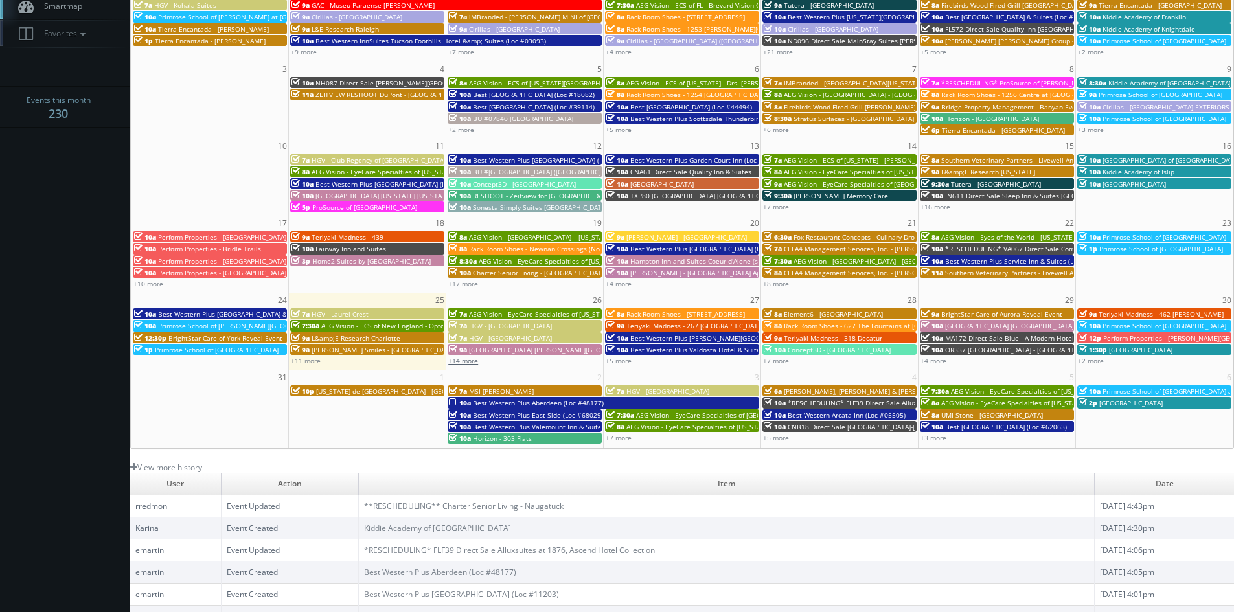
click at [472, 361] on link "+14 more" at bounding box center [463, 360] width 30 height 9
